Goal: Task Accomplishment & Management: Manage account settings

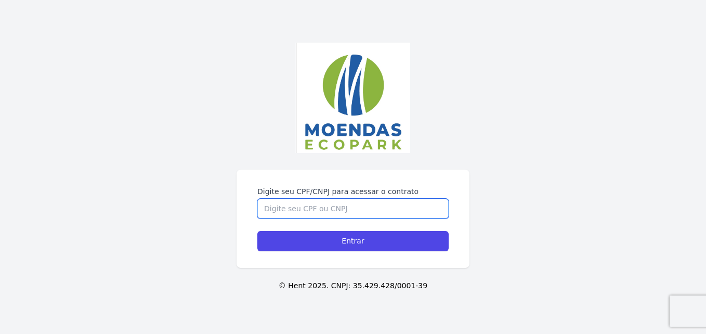
click at [332, 211] on input "Digite seu CPF/CNPJ para acessar o contrato" at bounding box center [352, 209] width 191 height 20
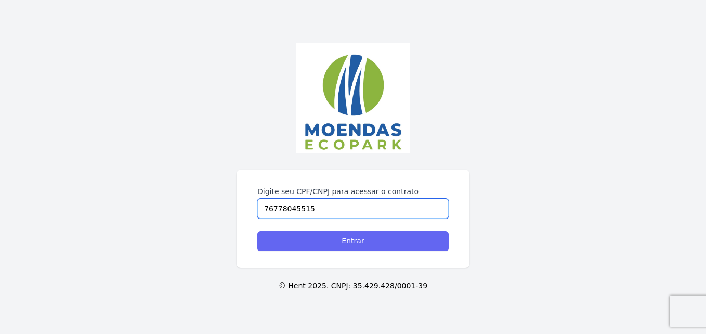
type input "76778045515"
click at [349, 241] on input "Entrar" at bounding box center [352, 241] width 191 height 20
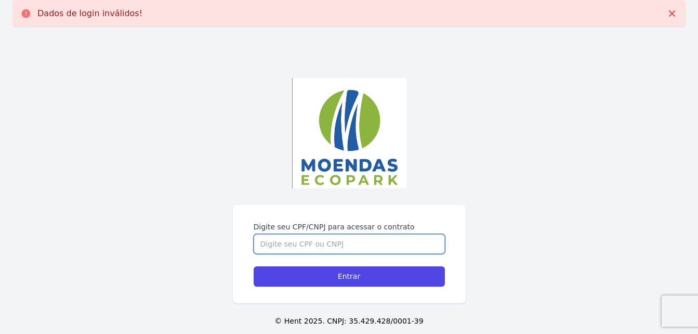
click at [339, 240] on input "Digite seu CPF/CNPJ para acessar o contrato" at bounding box center [349, 244] width 191 height 20
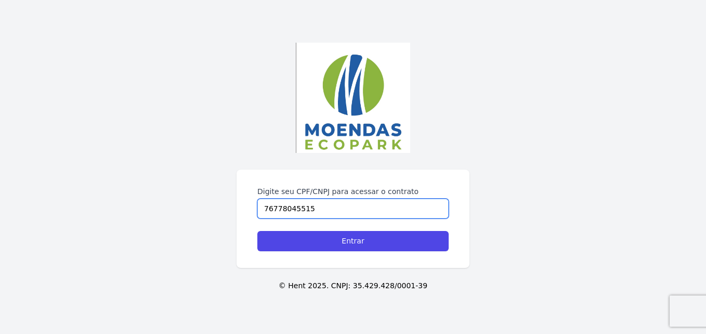
type input "76778045515"
click at [339, 240] on input "Entrar" at bounding box center [352, 241] width 191 height 20
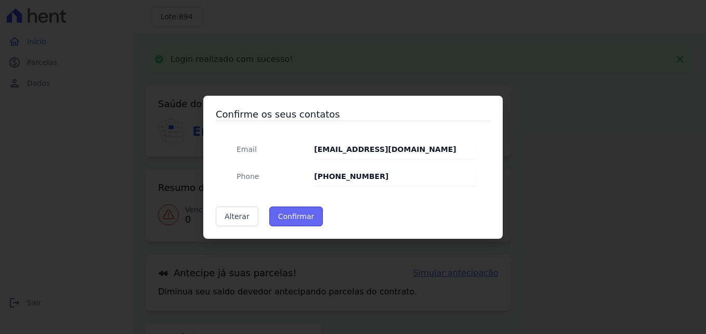
click at [296, 214] on button "Confirmar" at bounding box center [296, 216] width 54 height 20
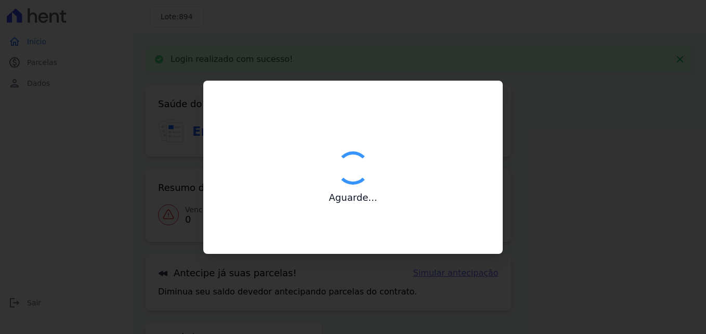
type input "Contatos confirmados com sucesso."
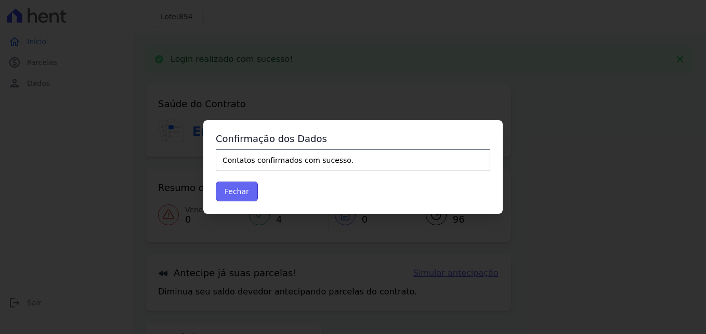
click at [244, 192] on button "Fechar" at bounding box center [237, 192] width 42 height 20
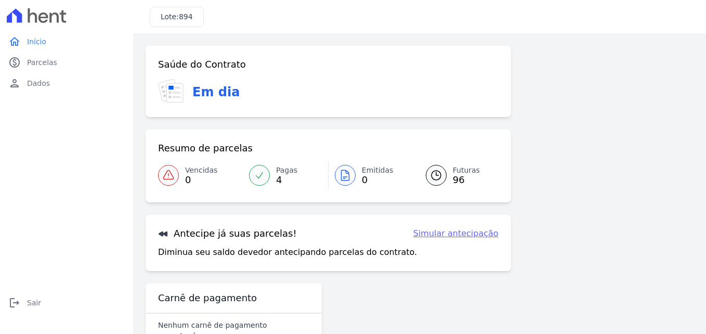
click at [237, 192] on div "Resumo de parcelas Vencidas 0 Pagas 4 Emitidas 0 Futuras 96" at bounding box center [329, 165] width 366 height 73
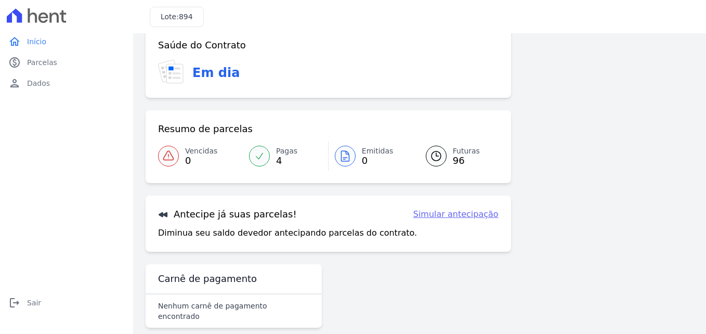
scroll to position [23, 0]
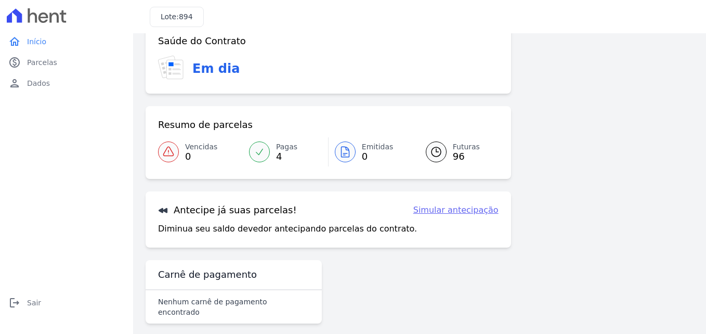
click at [459, 211] on link "Simular antecipação" at bounding box center [455, 210] width 85 height 12
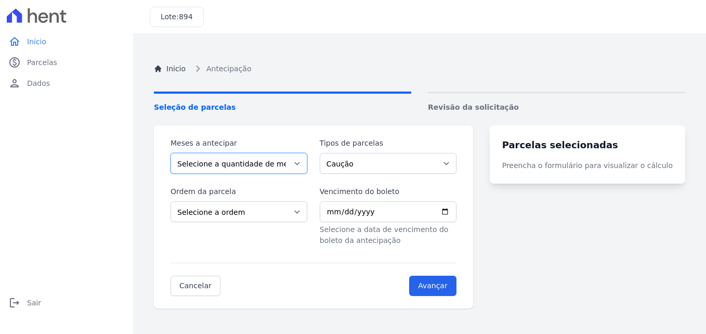
click at [305, 163] on select "Selecione a quantidade de meses a antecipar 1 2 3 4 5 6 7 8 9 10 11 12 13 14 15…" at bounding box center [239, 163] width 137 height 21
select select "5"
click at [171, 153] on select "Selecione a quantidade de meses a antecipar 1 2 3 4 5 6 7 8 9 10 11 12 13 14 15…" at bounding box center [239, 163] width 137 height 21
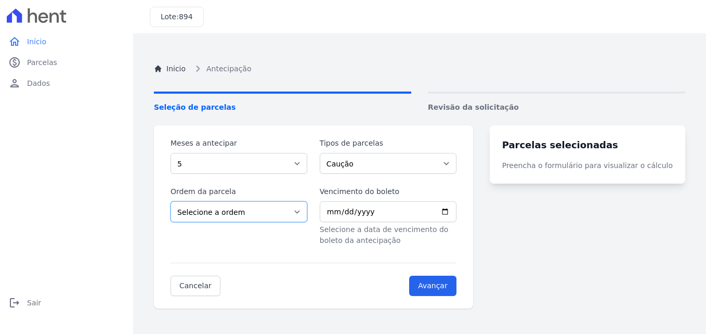
click at [305, 214] on select "Selecione a ordem Últimas parcelas Primeiras parcelas" at bounding box center [239, 211] width 137 height 21
select select "ending"
click at [171, 201] on select "Selecione a ordem Últimas parcelas Primeiras parcelas" at bounding box center [239, 211] width 137 height 21
click at [336, 211] on input "Vencimento do boleto" at bounding box center [388, 211] width 137 height 21
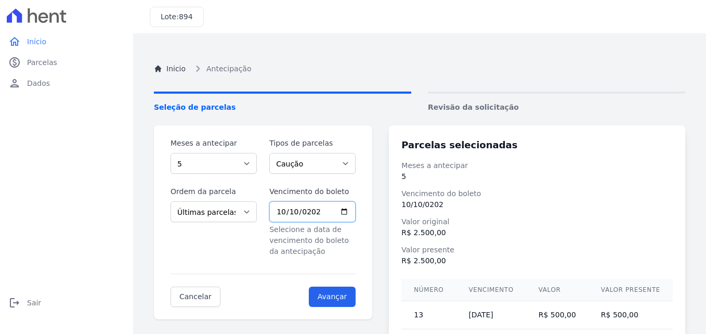
type input "2025-10-10"
click at [342, 295] on input "Avançar" at bounding box center [332, 297] width 47 height 20
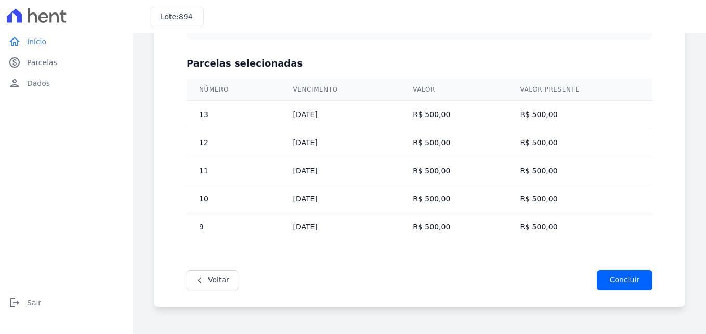
scroll to position [305, 0]
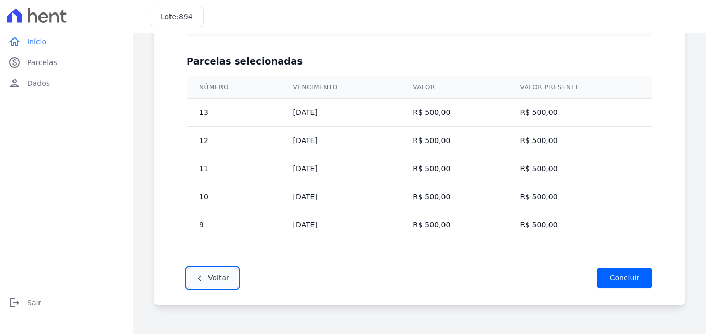
click at [216, 273] on link "Voltar" at bounding box center [212, 278] width 51 height 20
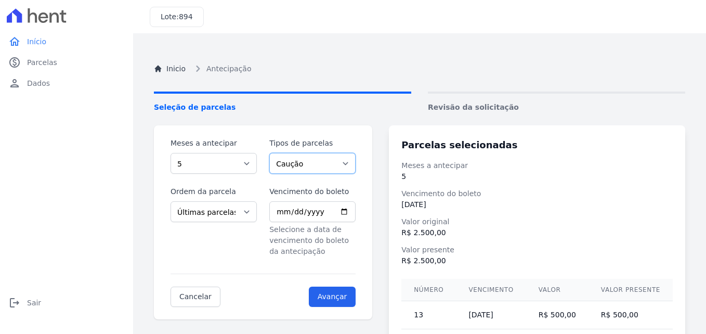
click at [355, 162] on select "Caução Parcela Normal" at bounding box center [312, 163] width 86 height 21
select select "standard"
click at [273, 153] on select "Caução Parcela Normal" at bounding box center [312, 163] width 86 height 21
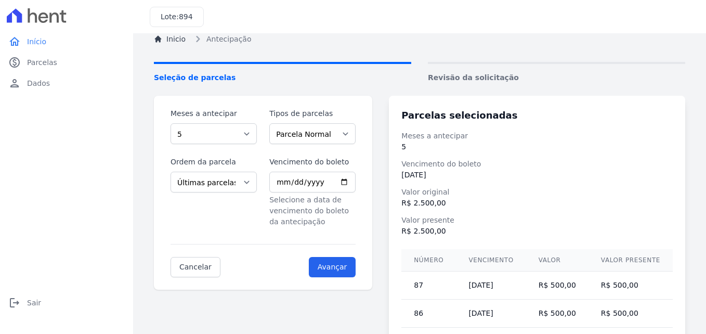
scroll to position [11, 0]
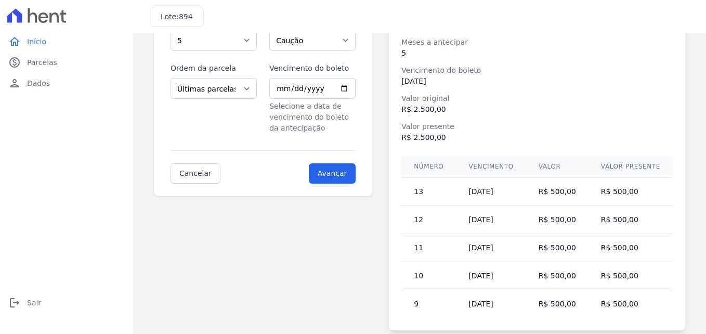
scroll to position [149, 0]
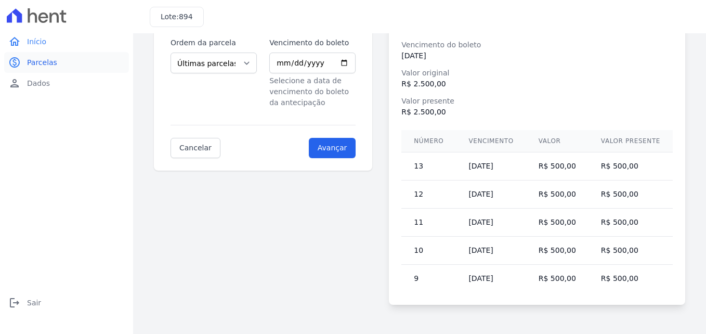
click at [42, 69] on link "paid Parcelas" at bounding box center [66, 62] width 125 height 21
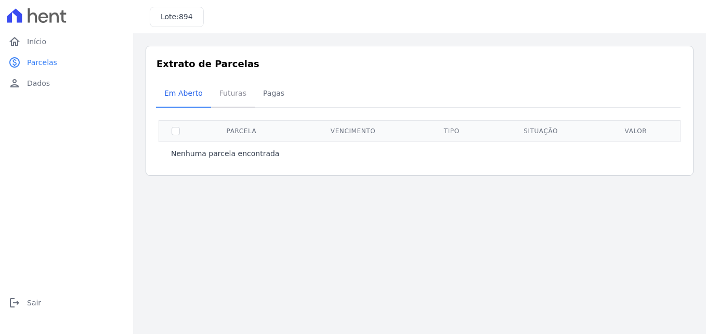
click at [227, 96] on span "Futuras" at bounding box center [233, 93] width 40 height 21
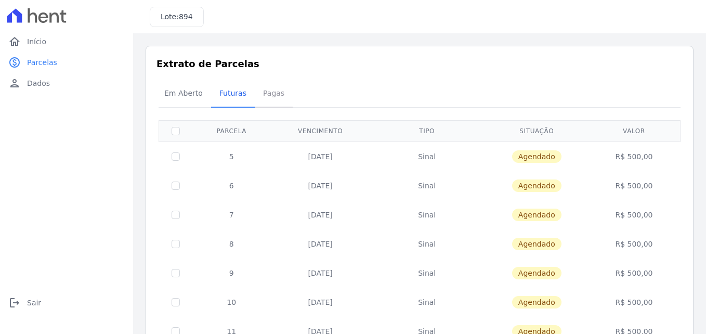
click at [266, 92] on span "Pagas" at bounding box center [274, 93] width 34 height 21
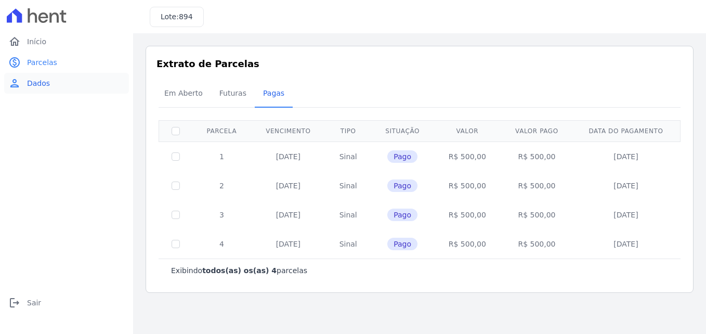
click at [38, 80] on span "Dados" at bounding box center [38, 83] width 23 height 10
click at [38, 43] on span "Início" at bounding box center [36, 41] width 19 height 10
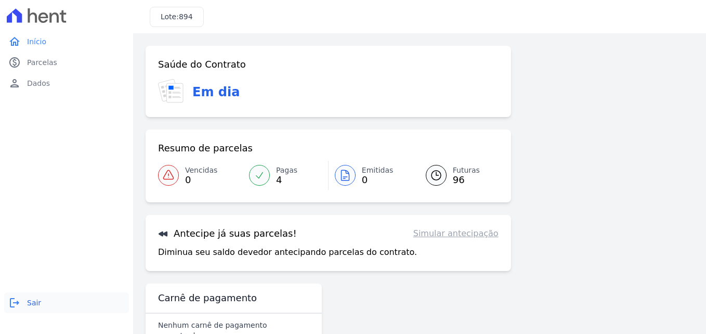
click at [27, 301] on link "logout Sair" at bounding box center [66, 302] width 125 height 21
